Goal: Task Accomplishment & Management: Use online tool/utility

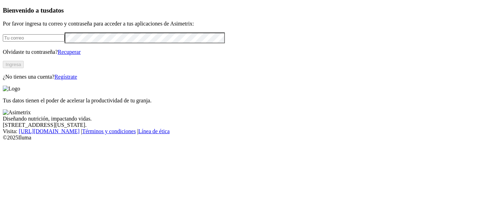
type input "[PERSON_NAME][EMAIL_ADDRESS][PERSON_NAME][PERSON_NAME][DOMAIN_NAME]"
click at [24, 68] on button "Ingresa" at bounding box center [13, 64] width 21 height 7
